Goal: Transaction & Acquisition: Purchase product/service

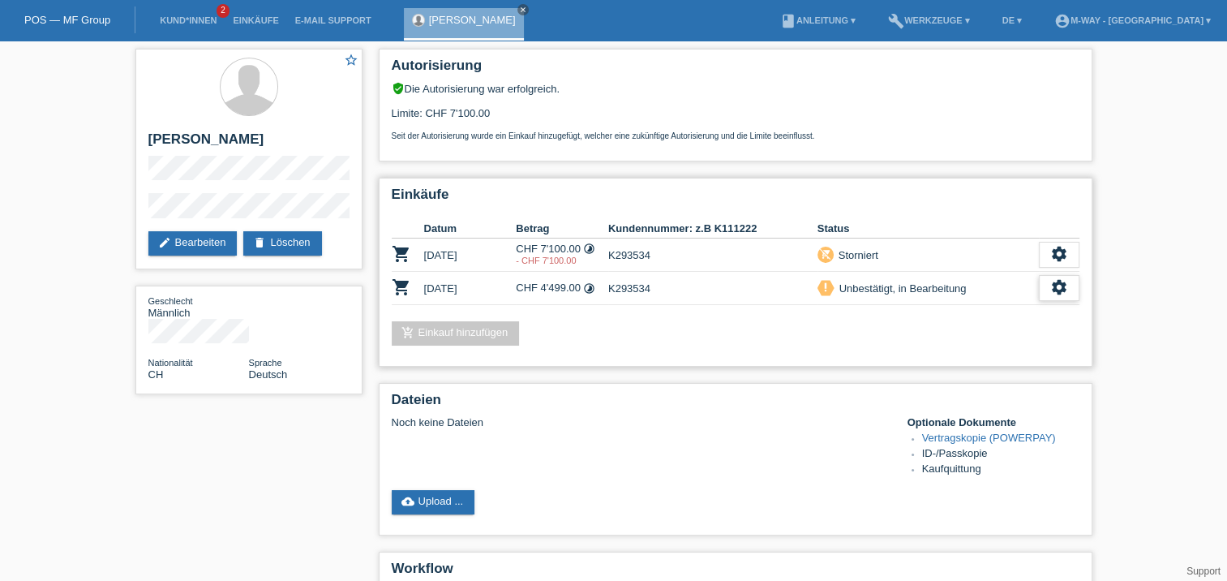
click at [1061, 289] on icon "settings" at bounding box center [1059, 287] width 18 height 18
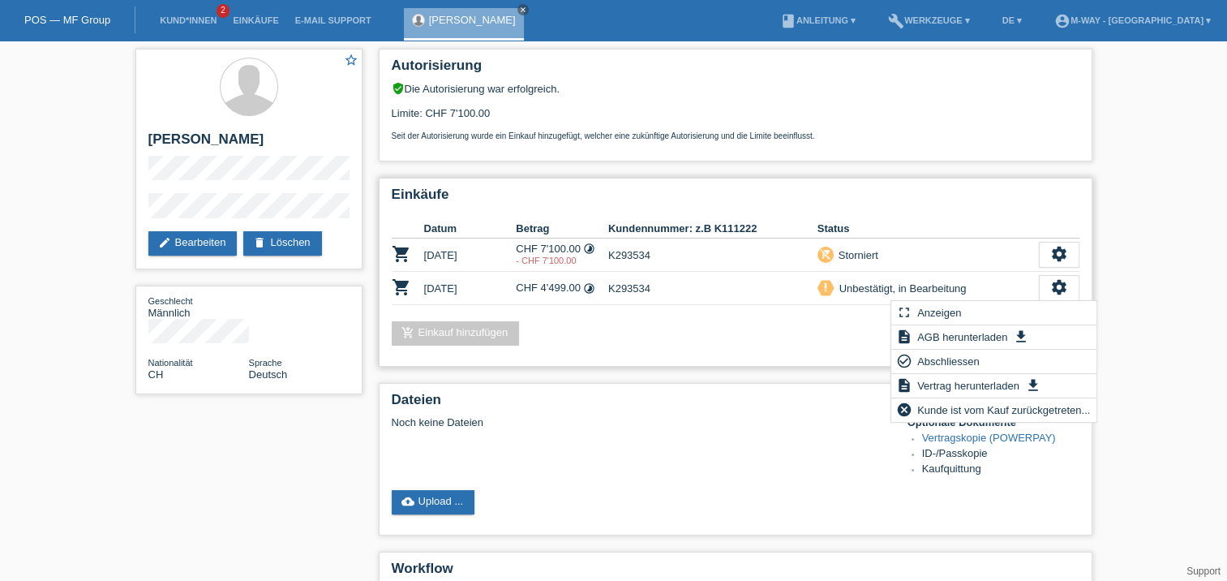
drag, startPoint x: 971, startPoint y: 358, endPoint x: 873, endPoint y: 315, distance: 107.1
click at [873, 315] on div "Einkäufe Datum Betrag Kundennummer: z.B K111222 Status shopping_cart [DATE] CHF…" at bounding box center [736, 272] width 714 height 189
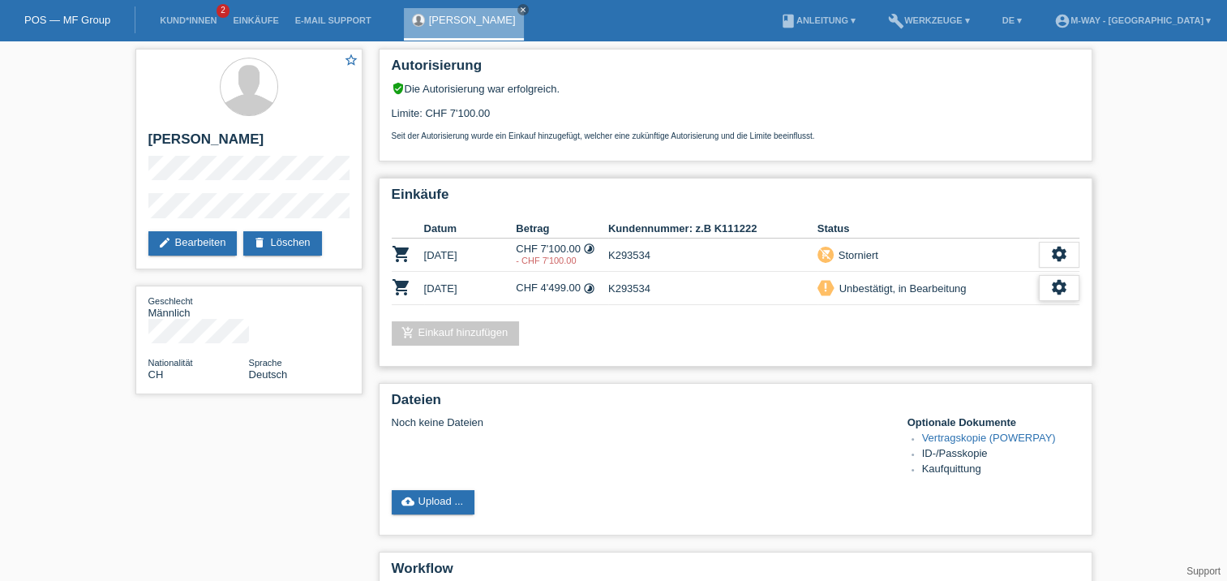
drag, startPoint x: 873, startPoint y: 315, endPoint x: 1061, endPoint y: 285, distance: 191.2
click at [1061, 285] on icon "settings" at bounding box center [1059, 287] width 18 height 18
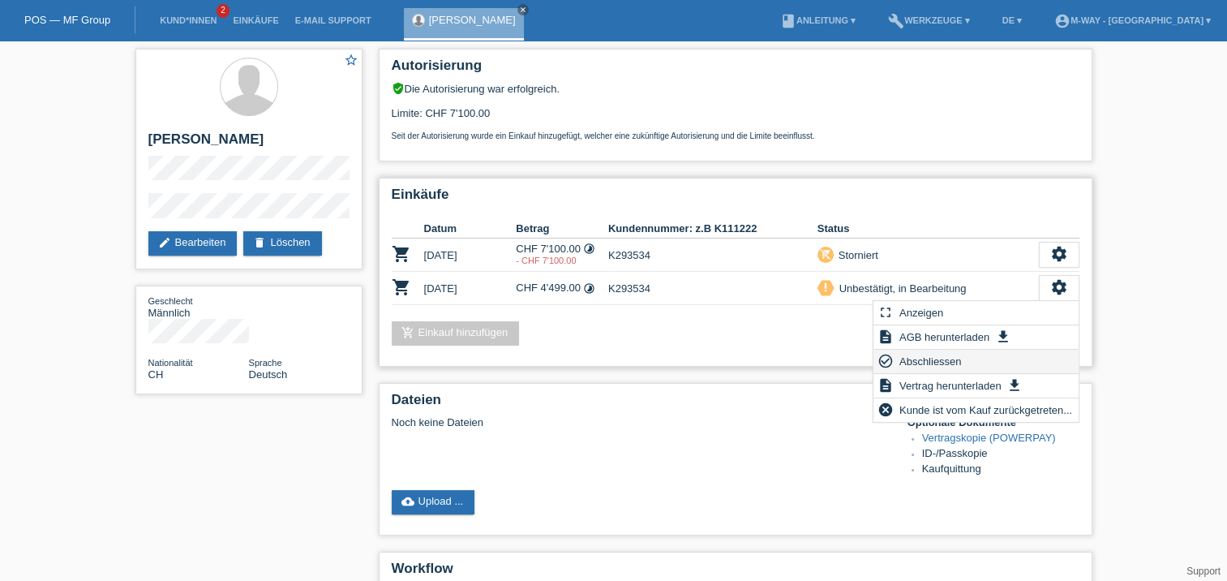
click at [926, 361] on span "Abschliessen" at bounding box center [930, 360] width 67 height 19
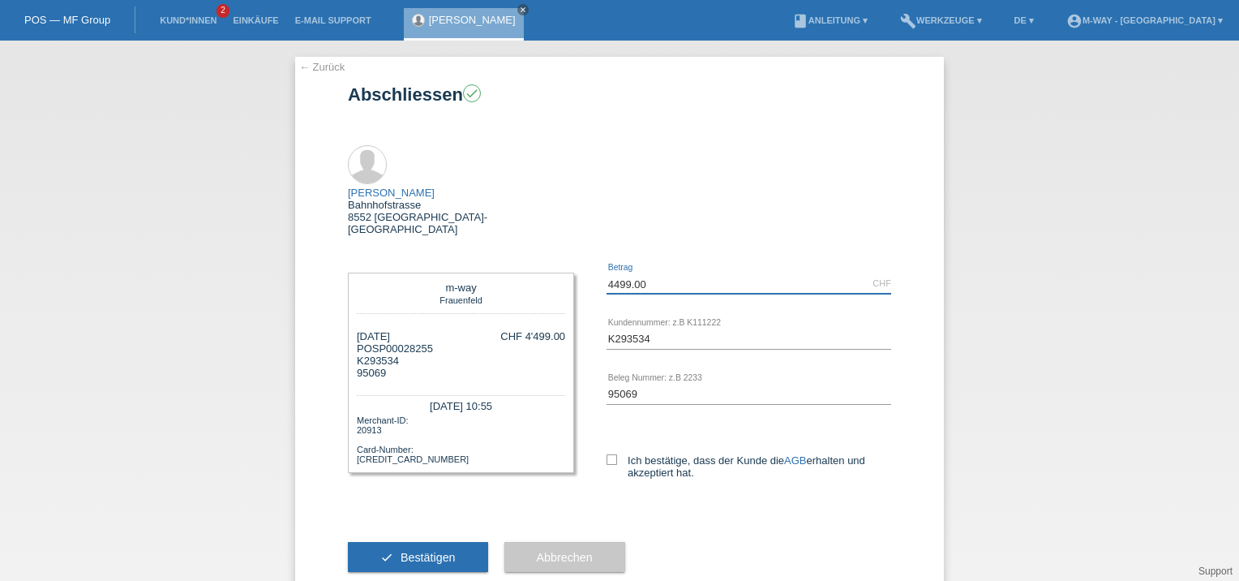
click at [692, 273] on input "4499.00" at bounding box center [749, 283] width 285 height 20
click at [608, 454] on label "Ich bestätige, dass der Kunde die AGB erhalten und akzeptiert hat." at bounding box center [749, 466] width 285 height 24
click at [608, 454] on input "Ich bestätige, dass der Kunde die AGB erhalten und akzeptiert hat." at bounding box center [612, 459] width 11 height 11
checkbox input "true"
click at [435, 551] on span "Bestätigen" at bounding box center [428, 557] width 55 height 13
